Goal: Task Accomplishment & Management: Manage account settings

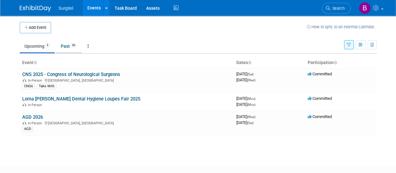
click at [64, 50] on link "Past 36" at bounding box center [69, 46] width 26 height 12
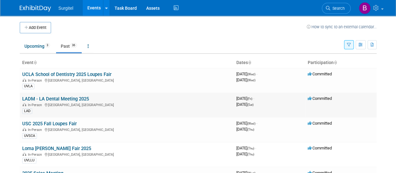
click at [51, 97] on link "LADM - LA Dental Meeting 2025" at bounding box center [55, 99] width 67 height 6
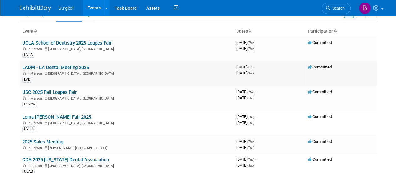
click at [56, 67] on link "LADM - LA Dental Meeting 2025" at bounding box center [55, 68] width 67 height 6
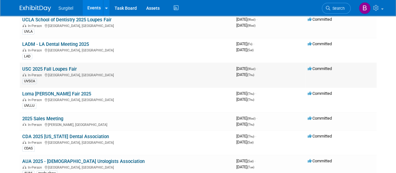
scroll to position [94, 0]
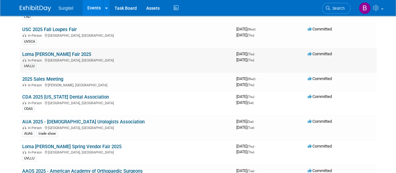
click at [55, 53] on link "Loma Linda Loupes Fair 2025" at bounding box center [56, 54] width 69 height 6
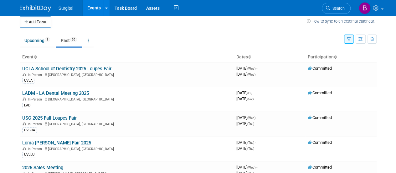
scroll to position [0, 0]
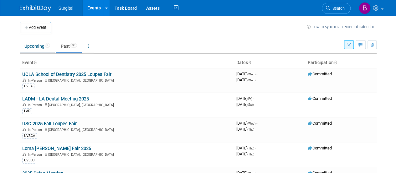
click at [35, 45] on link "Upcoming 3" at bounding box center [37, 46] width 35 height 12
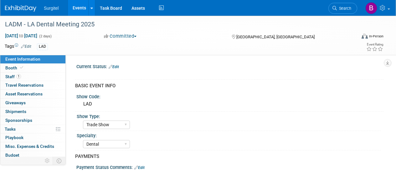
select select "Trade Show"
select select "Dental"
select select "SkyMiles - 93008"
select select "No"
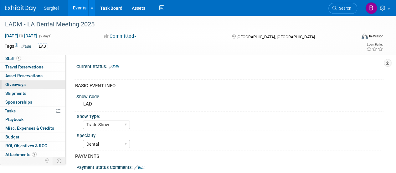
scroll to position [28, 0]
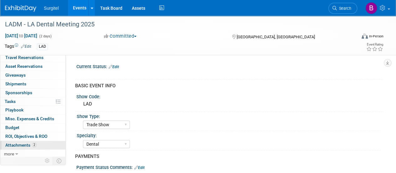
click at [19, 142] on span "Attachments 2" at bounding box center [20, 144] width 31 height 5
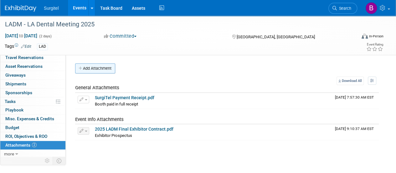
click at [97, 69] on button "Add Attachment" at bounding box center [95, 68] width 40 height 10
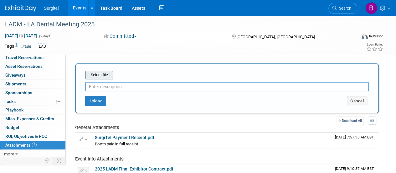
click at [96, 73] on input "file" at bounding box center [75, 75] width 75 height 8
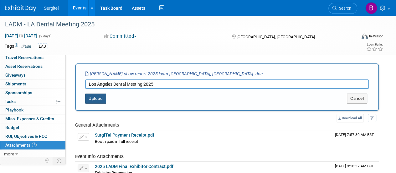
type input "Los Angeles Dental Meeting 2025"
click at [95, 97] on button "Upload" at bounding box center [95, 98] width 21 height 10
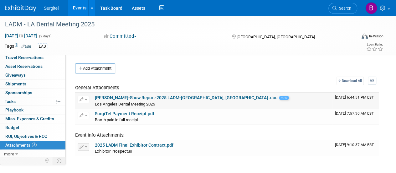
click at [170, 99] on link "Brian Craig-Show Report-2025 LADM-Los Angeles, CA .doc" at bounding box center [186, 97] width 183 height 5
click at [160, 66] on div "Add Attachment" at bounding box center [227, 68] width 304 height 10
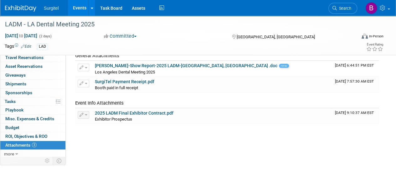
scroll to position [0, 0]
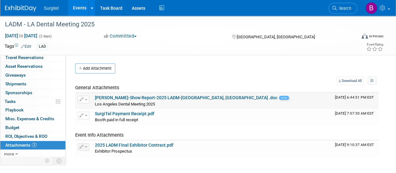
click at [194, 97] on link "Brian Craig-Show Report-2025 LADM-Los Angeles, CA .doc" at bounding box center [186, 97] width 183 height 5
click at [274, 24] on div "LADM - LA Dental Meeting 2025" at bounding box center [177, 24] width 349 height 11
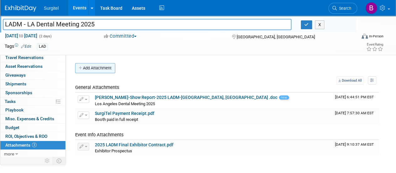
click at [95, 70] on button "Add Attachment" at bounding box center [95, 68] width 40 height 10
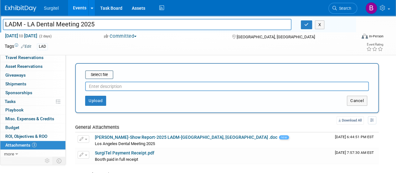
click at [190, 44] on div "LAD" at bounding box center [178, 46] width 282 height 7
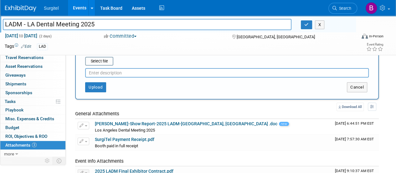
scroll to position [0, 0]
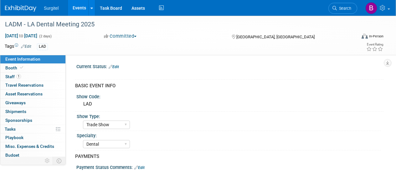
select select "Trade Show"
select select "Dental"
select select "SkyMiles - 93008"
select select "No"
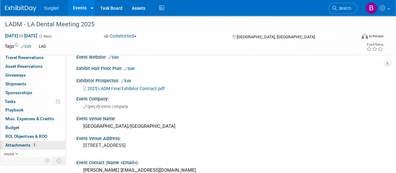
scroll to position [251, 0]
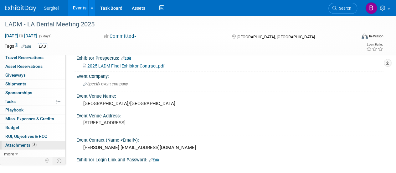
click at [16, 142] on span "Attachments 3" at bounding box center [20, 144] width 31 height 5
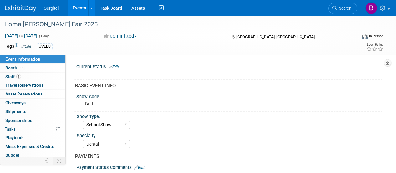
select select "School Show"
select select "Dental"
select select "SkyMiles - 93008"
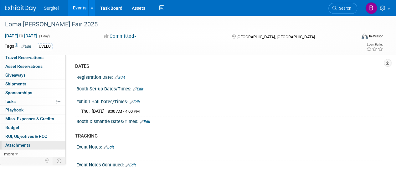
scroll to position [376, 0]
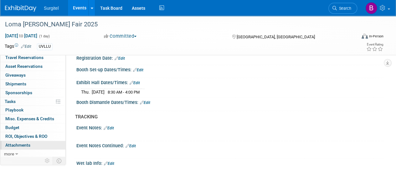
click at [31, 142] on link "0 Attachments 0" at bounding box center [32, 145] width 65 height 8
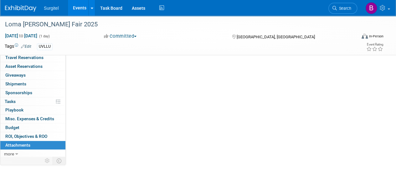
scroll to position [0, 0]
click at [96, 69] on button "Add Attachment" at bounding box center [95, 68] width 40 height 10
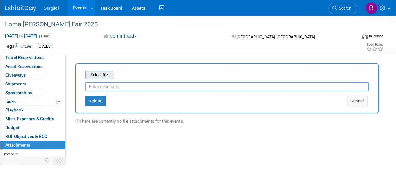
click at [97, 76] on input "file" at bounding box center [75, 75] width 75 height 8
click at [119, 89] on input "text" at bounding box center [227, 86] width 284 height 9
type input "Loma [PERSON_NAME] Fair 2025"
click at [101, 73] on input "file" at bounding box center [75, 75] width 75 height 8
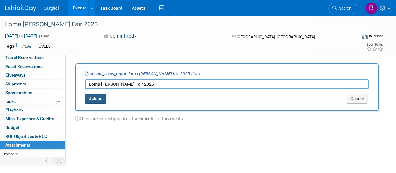
click at [93, 98] on button "Upload" at bounding box center [95, 98] width 21 height 10
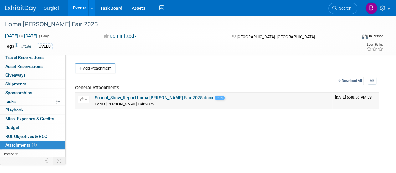
click at [153, 97] on link "School_Show_Report Loma Linda Loupe Fair 2025.docx" at bounding box center [154, 97] width 118 height 5
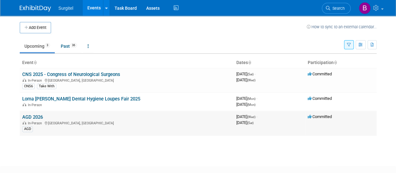
click at [36, 116] on link "AGD 2026" at bounding box center [32, 117] width 21 height 6
click at [381, 8] on span at bounding box center [382, 8] width 3 height 1
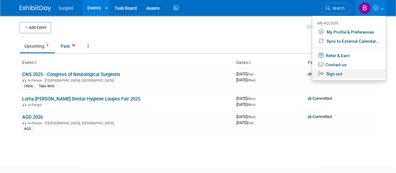
click at [336, 74] on link "Sign out" at bounding box center [349, 73] width 74 height 9
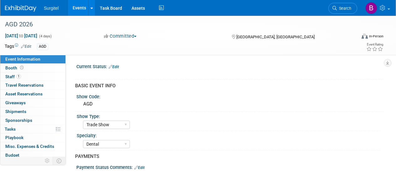
select select "Trade Show"
select select "Dental"
select select "Rewards - 12003"
